Goal: Task Accomplishment & Management: Manage account settings

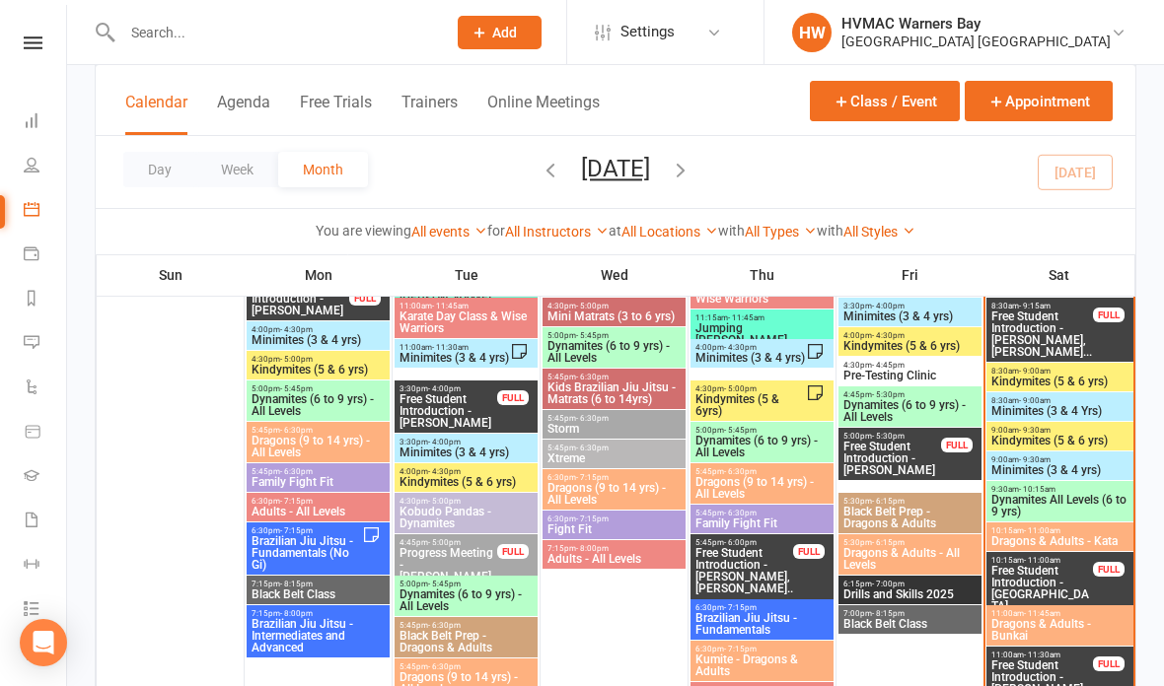
scroll to position [1918, 0]
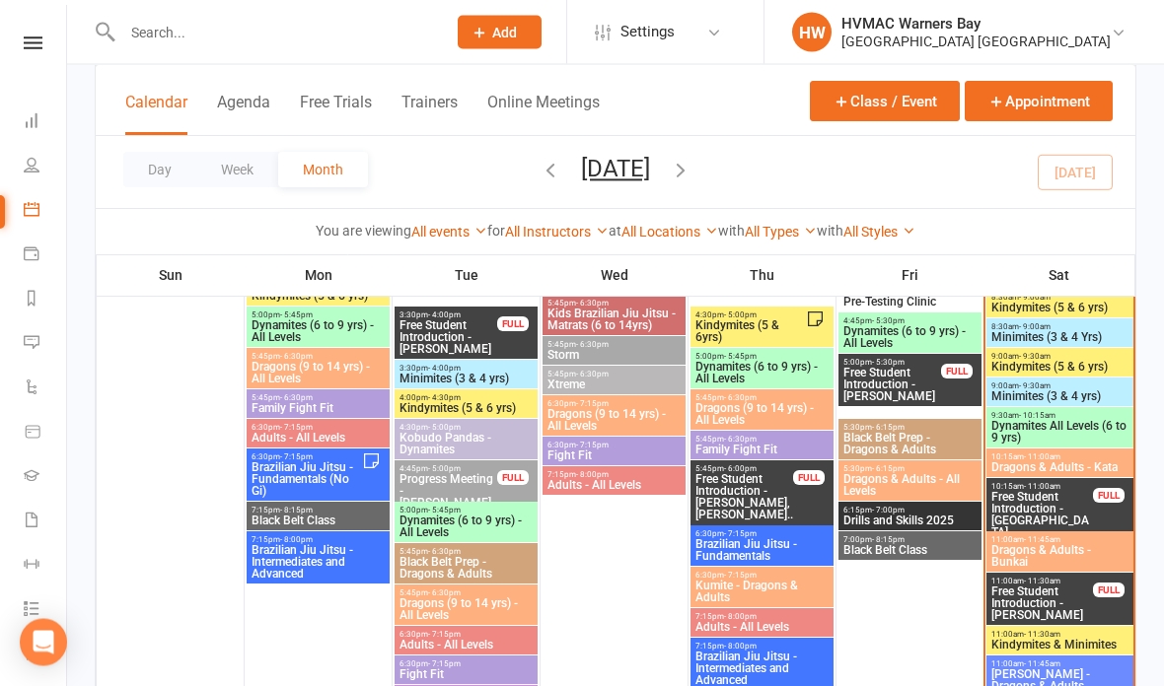
click at [1057, 492] on span "Free Student Introduction - Isla Sullivan, Violet ..." at bounding box center [1042, 527] width 104 height 71
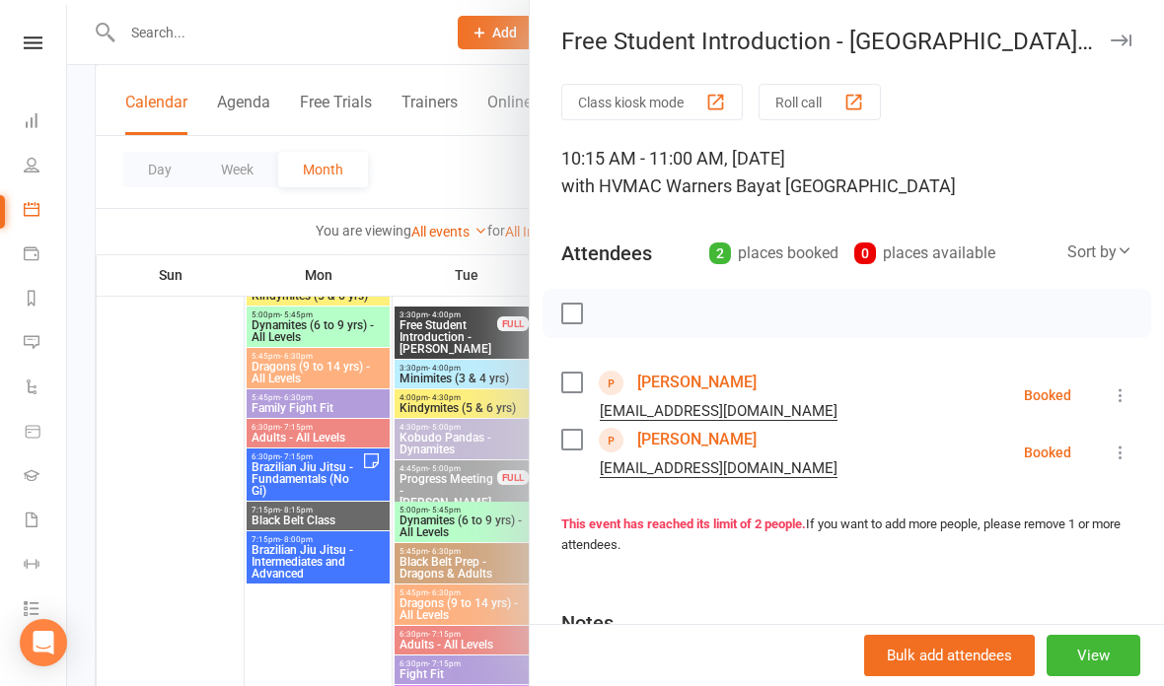
click at [1121, 376] on li "Isla Sullivan bjs_hrt@yahoo.com.au Booked More info Remove Check in Mark absent…" at bounding box center [846, 395] width 571 height 57
click at [1141, 384] on div "Class kiosk mode Roll call 10:15 AM - 11:00 AM, Saturday, August, 16, 2025 with…" at bounding box center [847, 460] width 634 height 752
click at [1124, 392] on icon at bounding box center [1121, 396] width 20 height 20
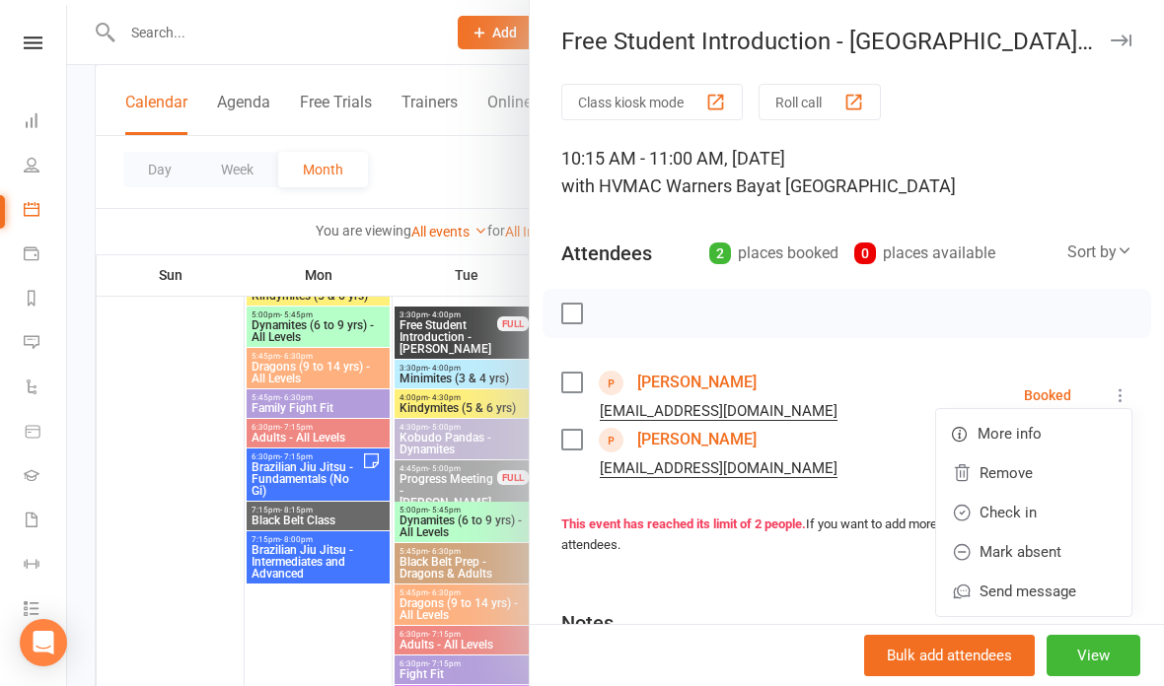
click at [1017, 502] on link "Check in" at bounding box center [1033, 512] width 195 height 39
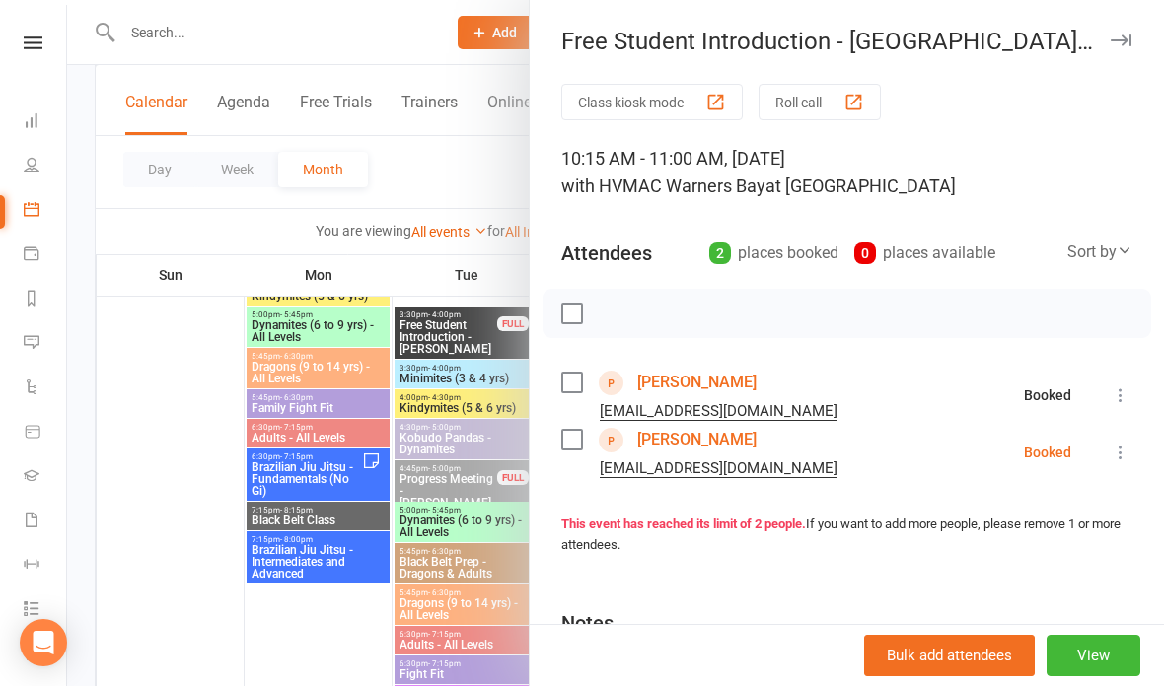
click at [1121, 444] on icon at bounding box center [1121, 453] width 20 height 20
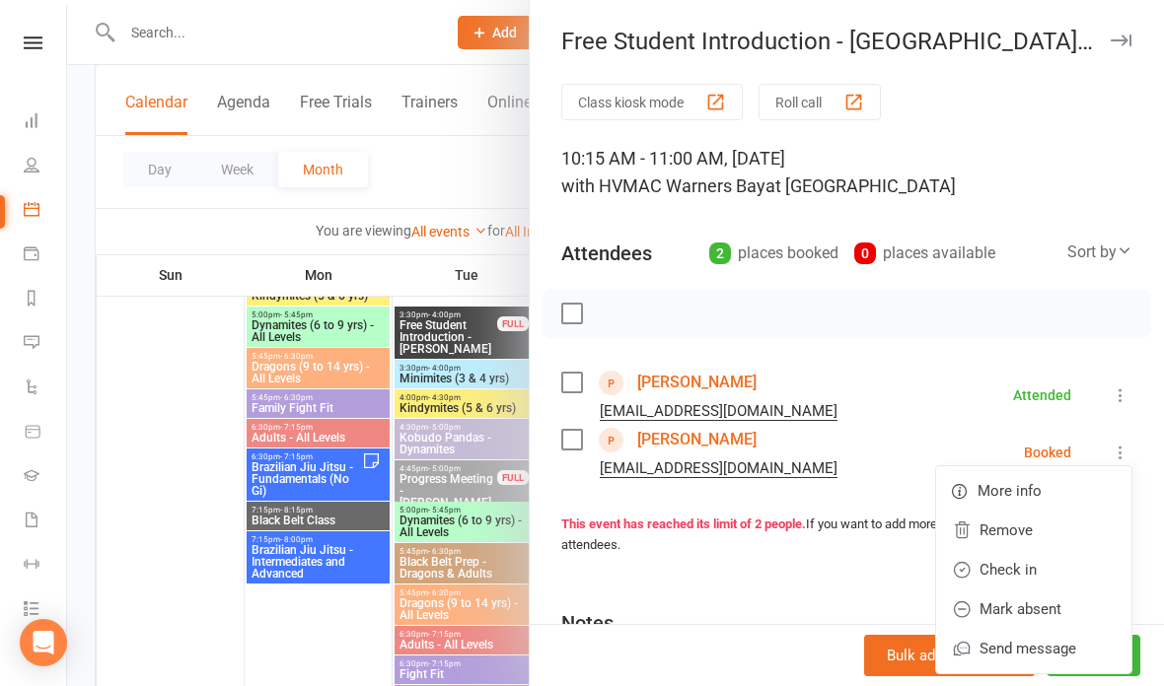
click at [1012, 569] on link "Check in" at bounding box center [1033, 569] width 195 height 39
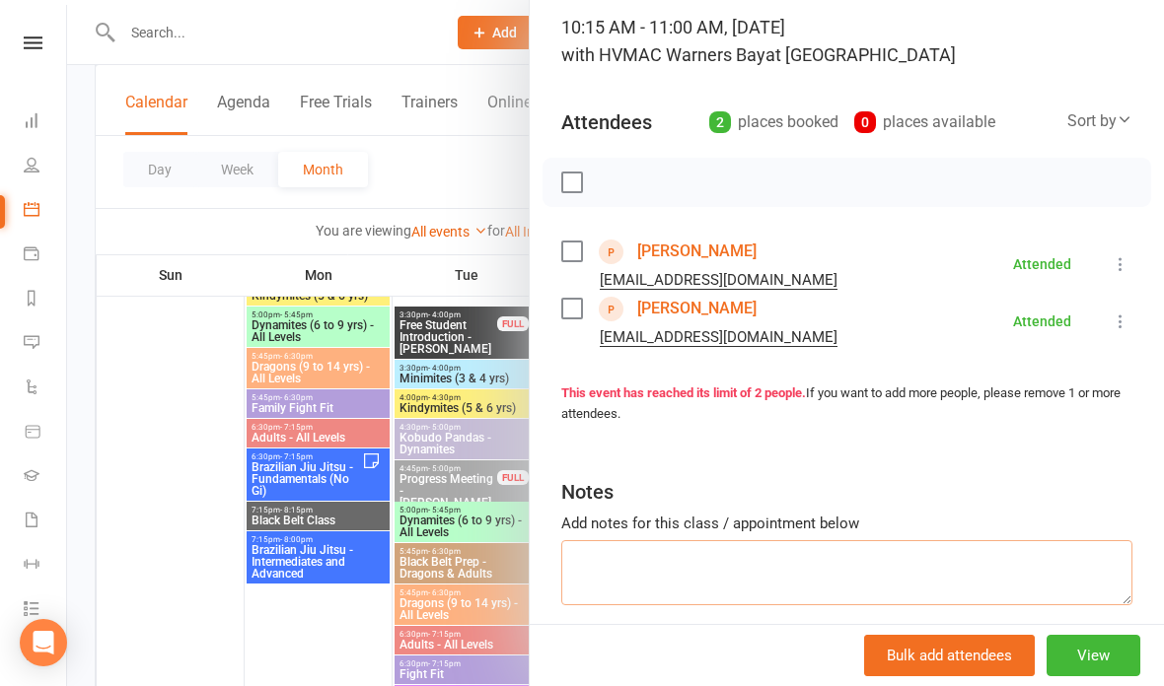
click at [804, 564] on textarea at bounding box center [846, 572] width 571 height 65
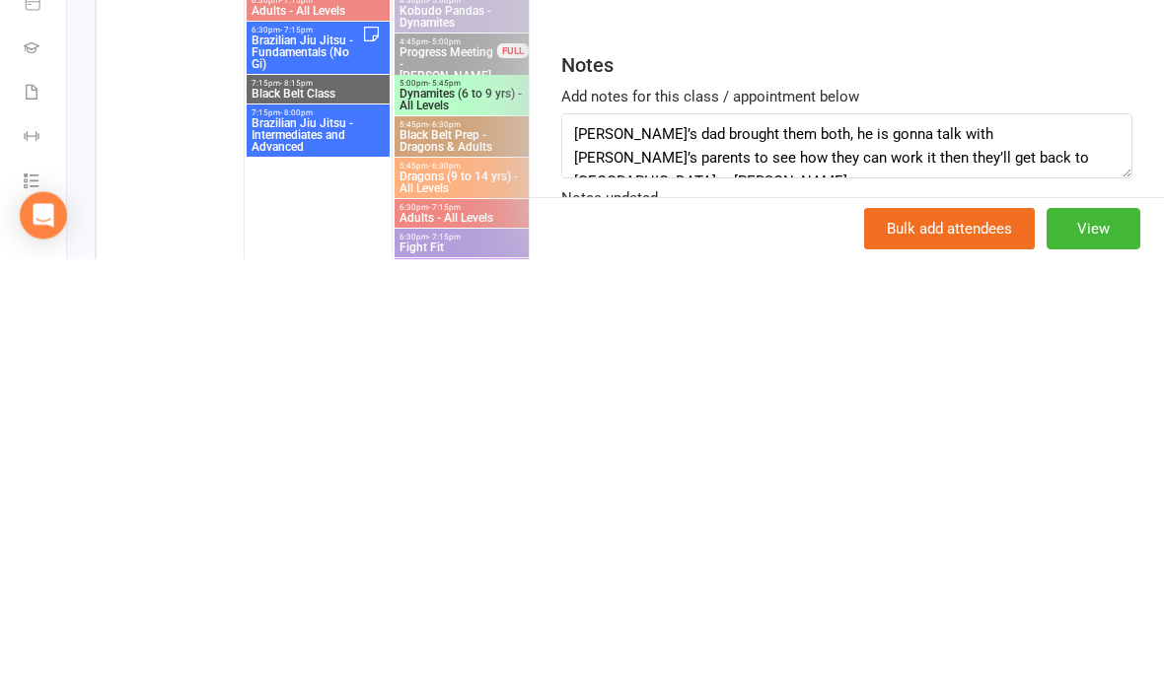
scroll to position [2346, 0]
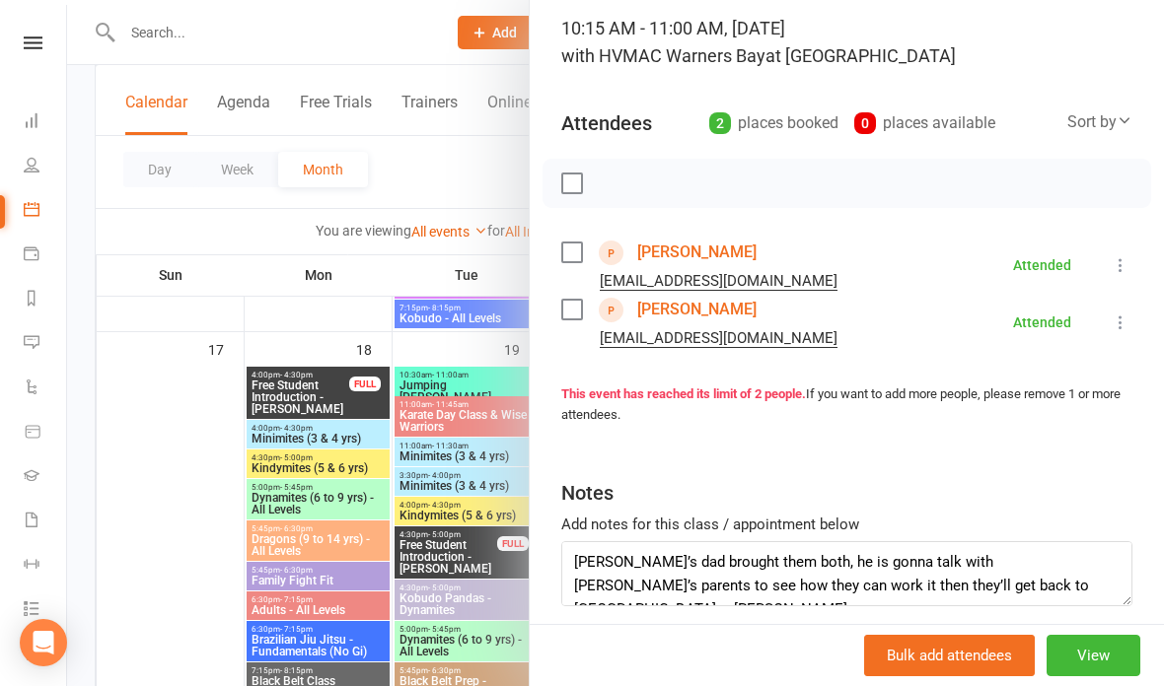
type textarea "Isla’s dad brought them both, he is gonna talk with Violet’s parents to see how…"
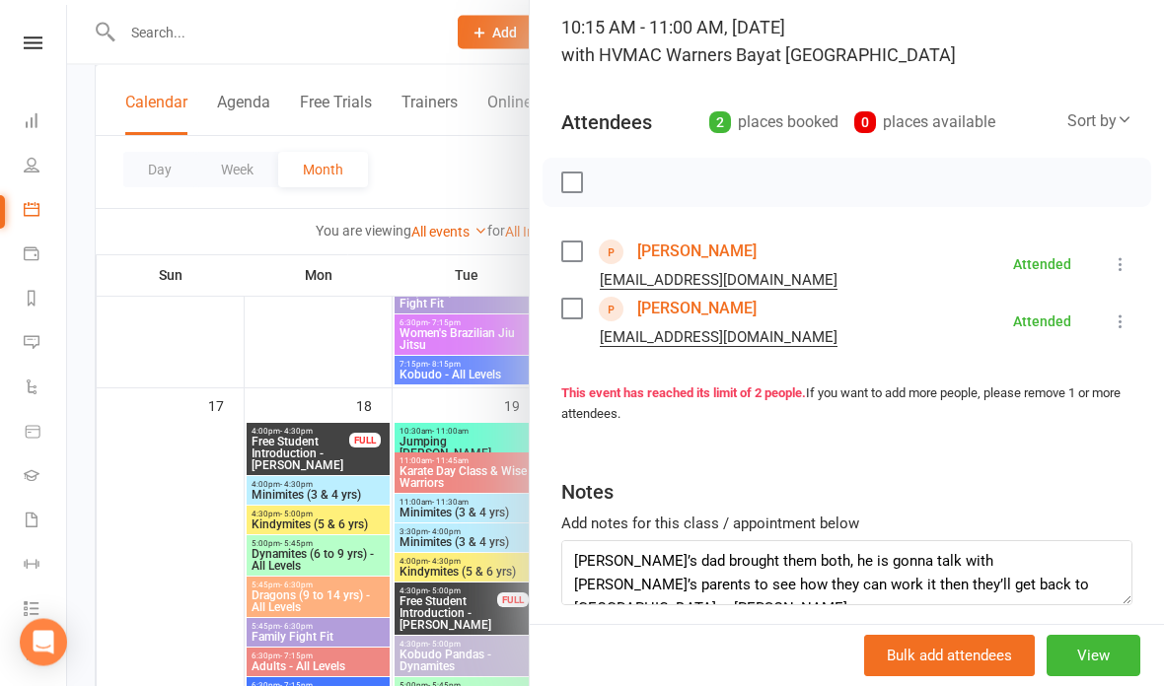
scroll to position [2290, 0]
click at [445, 385] on div at bounding box center [615, 343] width 1097 height 686
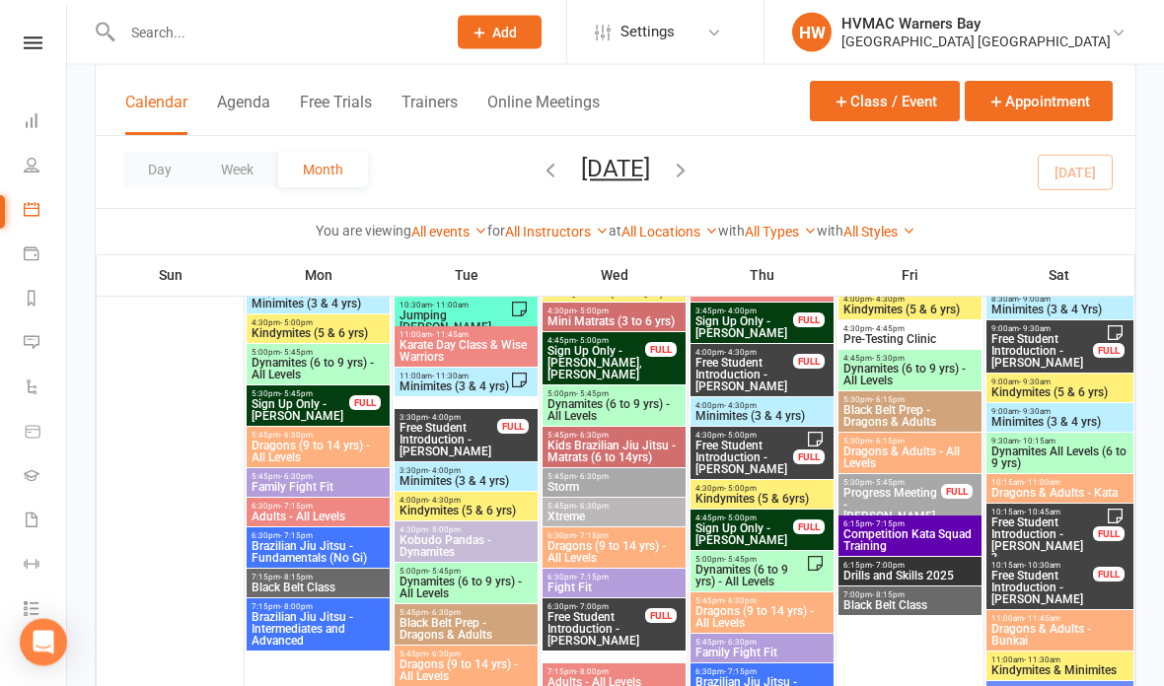
scroll to position [1210, 0]
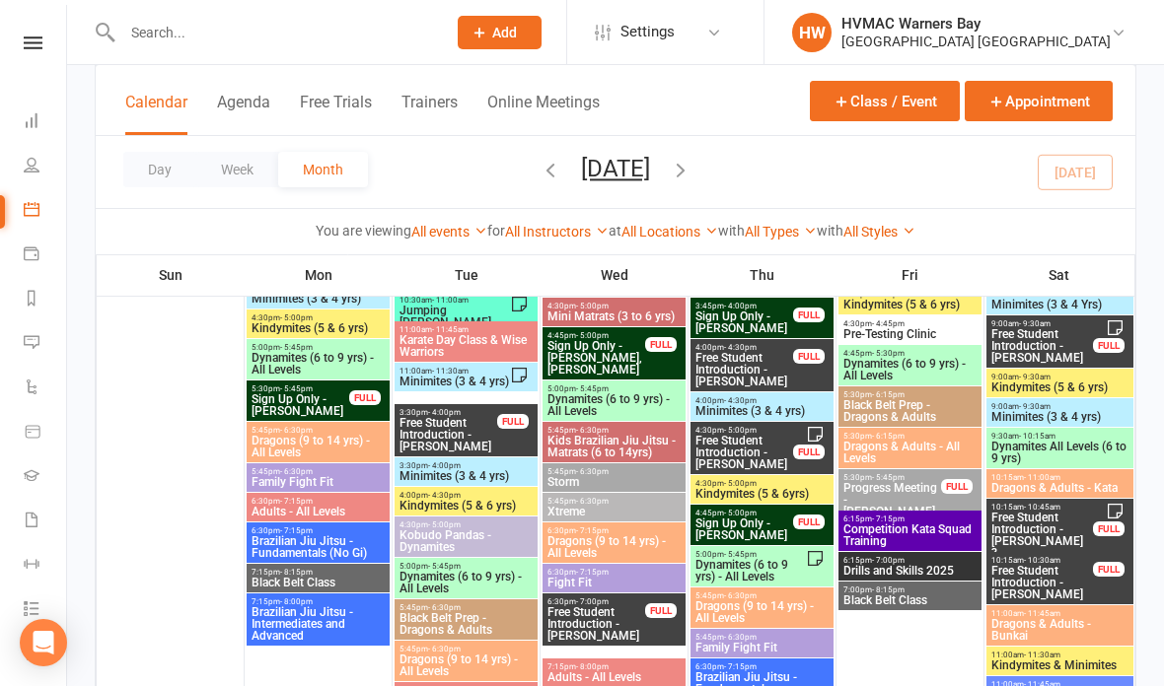
click at [636, 505] on span "5:45pm - 6:30pm" at bounding box center [613, 501] width 135 height 9
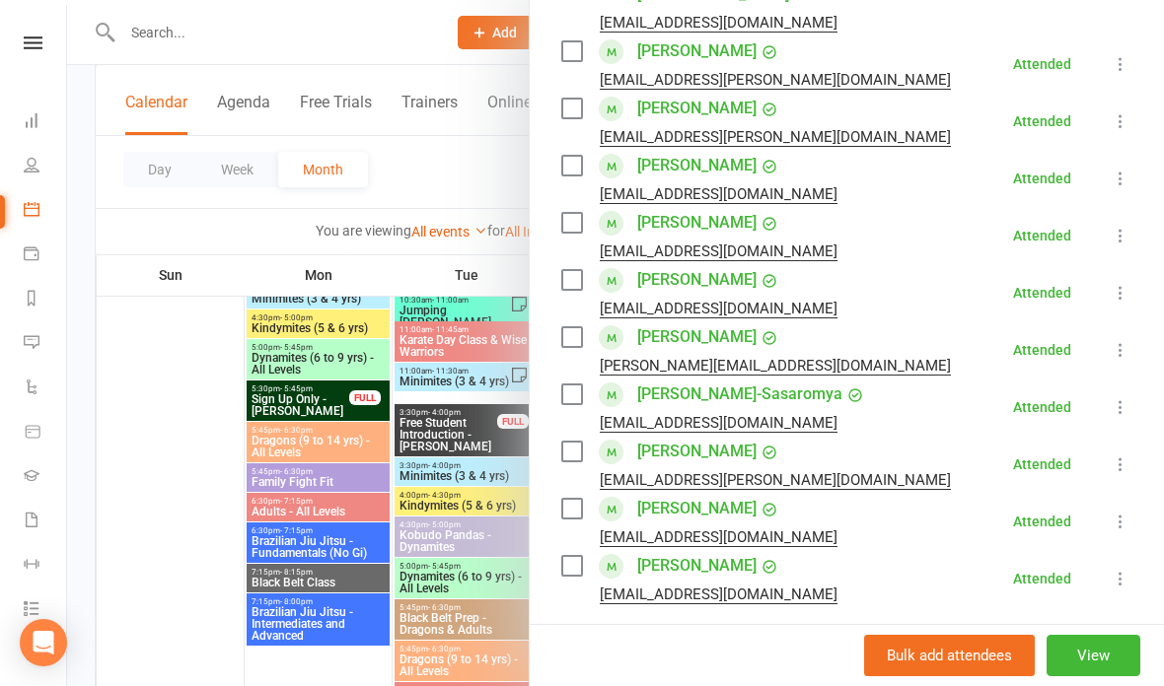
scroll to position [596, 0]
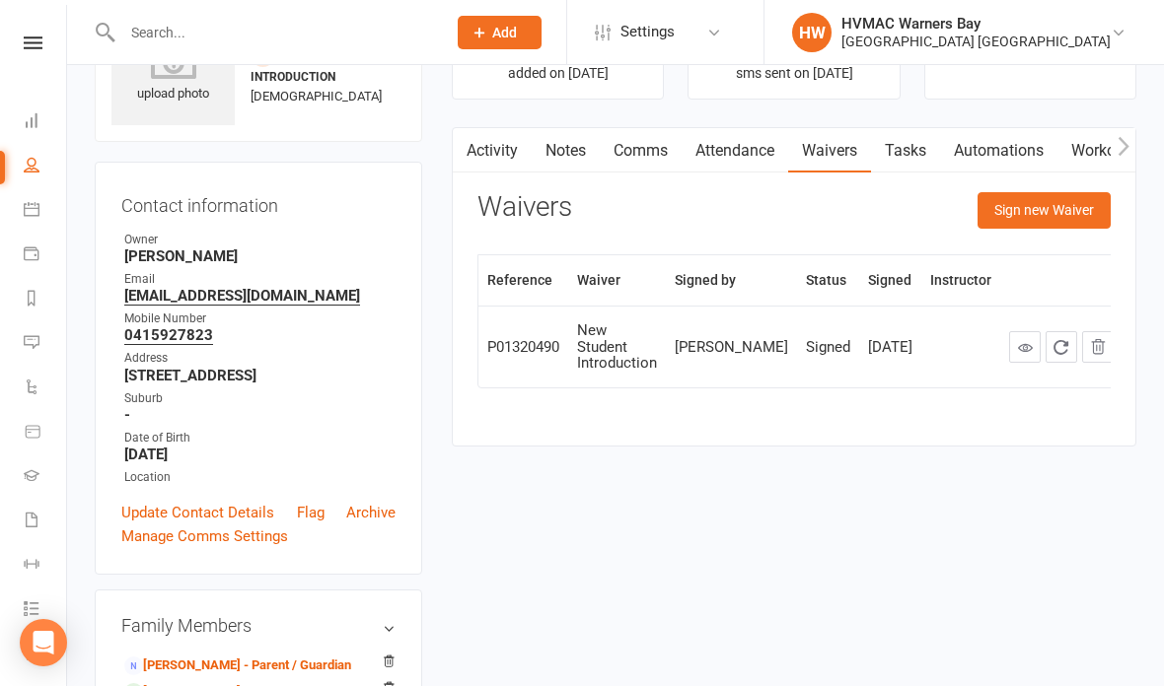
click at [147, 520] on link "Update Contact Details" at bounding box center [197, 513] width 153 height 24
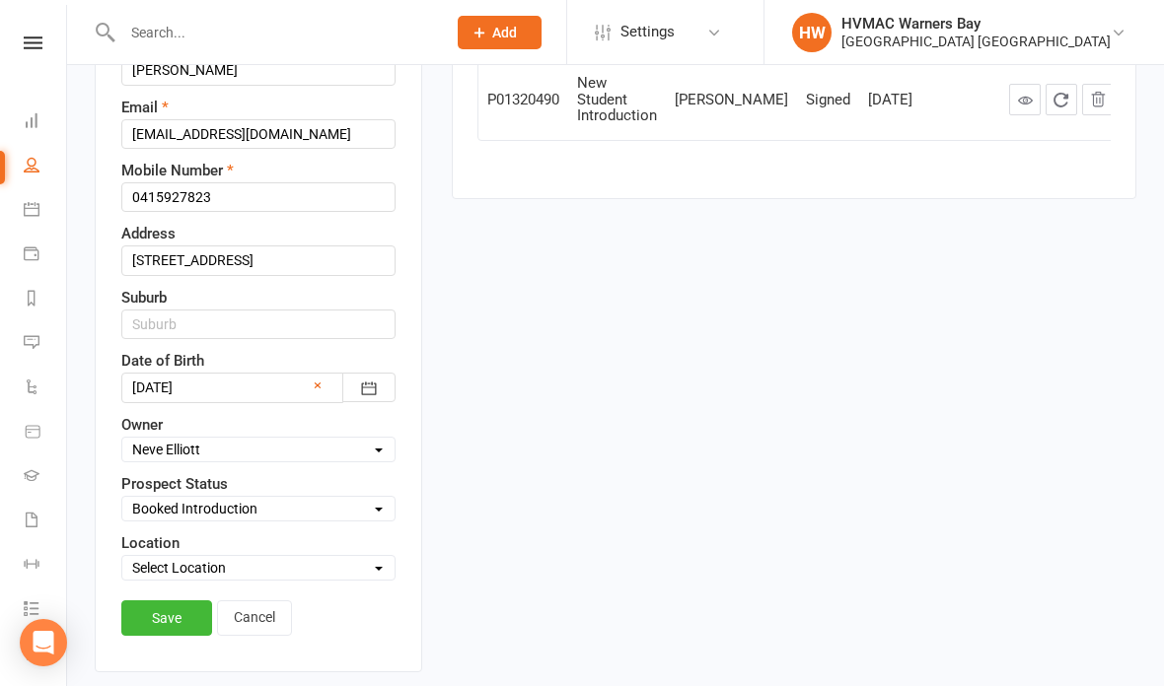
scroll to position [356, 0]
click at [357, 508] on select "Select Initial Contact Booked Introduction Booking confirmed Ready to register …" at bounding box center [258, 508] width 272 height 22
select select "Attended trial - Follow up"
click at [167, 612] on link "Save" at bounding box center [166, 618] width 91 height 36
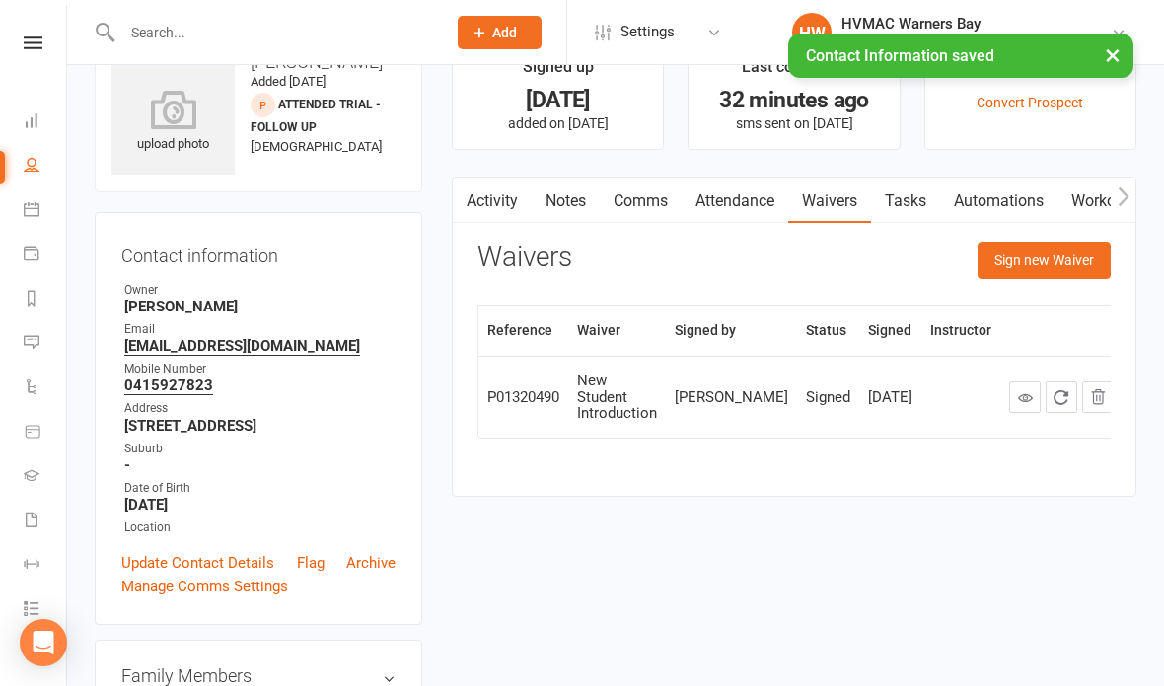
scroll to position [0, 0]
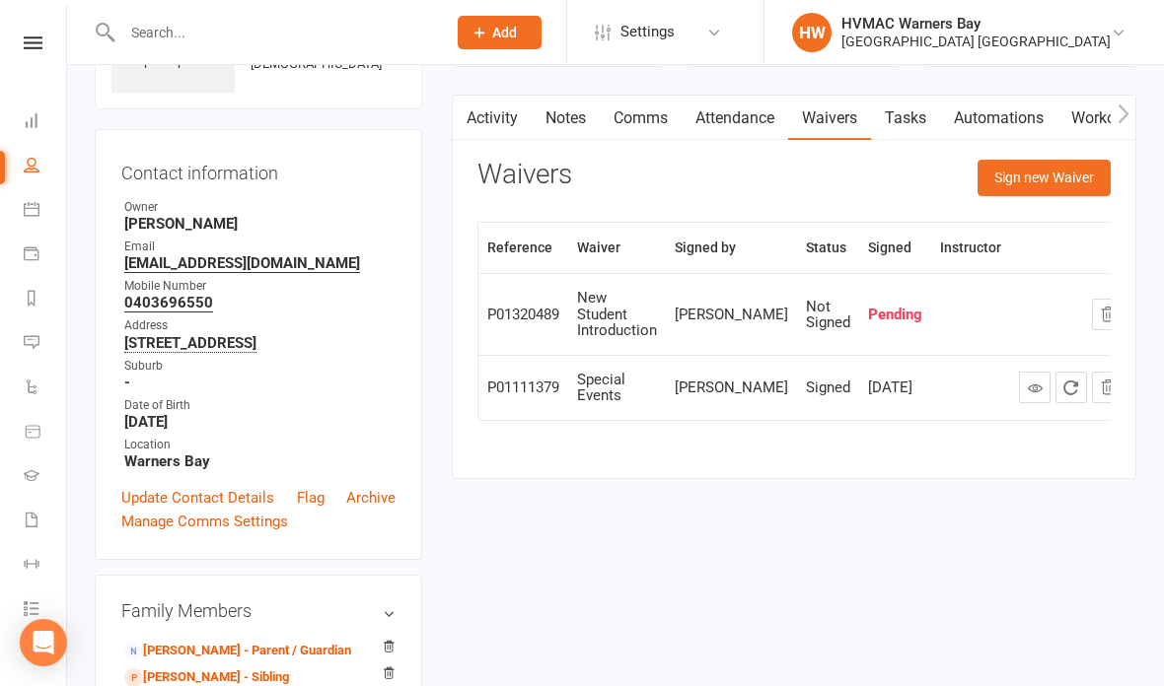
click at [143, 489] on link "Update Contact Details" at bounding box center [197, 498] width 153 height 24
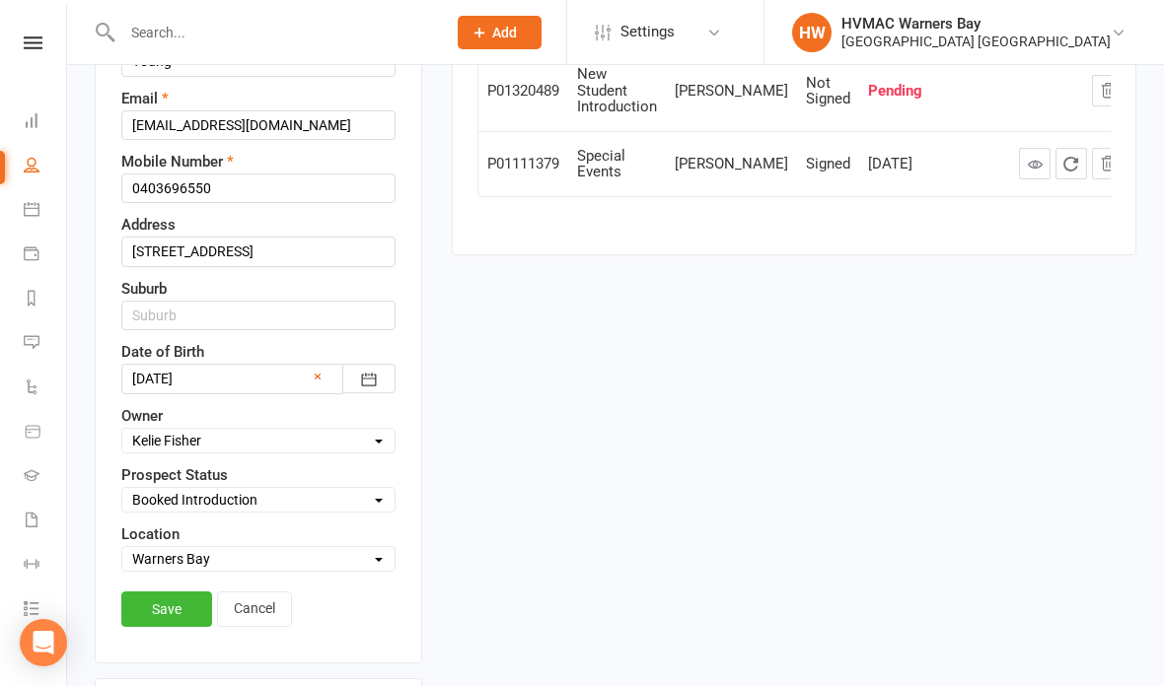
scroll to position [367, 0]
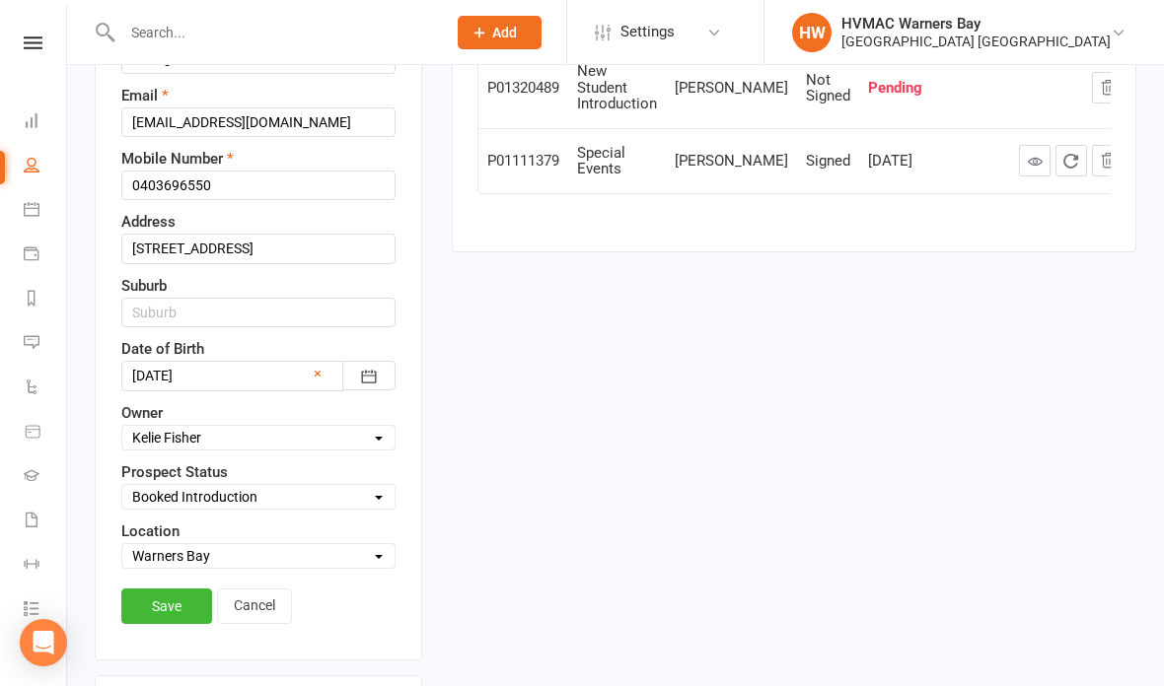
click at [354, 487] on select "Select Initial Contact Booked Introduction Booking confirmed Ready to register …" at bounding box center [258, 497] width 272 height 22
select select "Attended trial - Follow up"
click at [146, 612] on link "Save" at bounding box center [166, 607] width 91 height 36
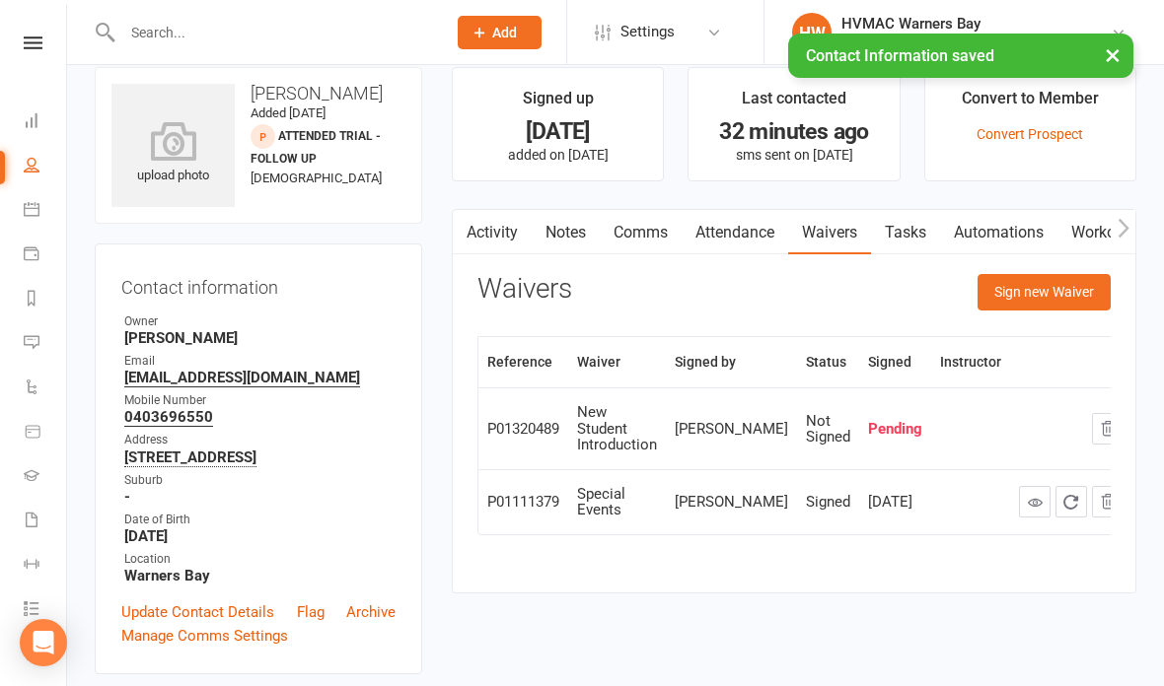
scroll to position [0, 0]
